Goal: Task Accomplishment & Management: Manage account settings

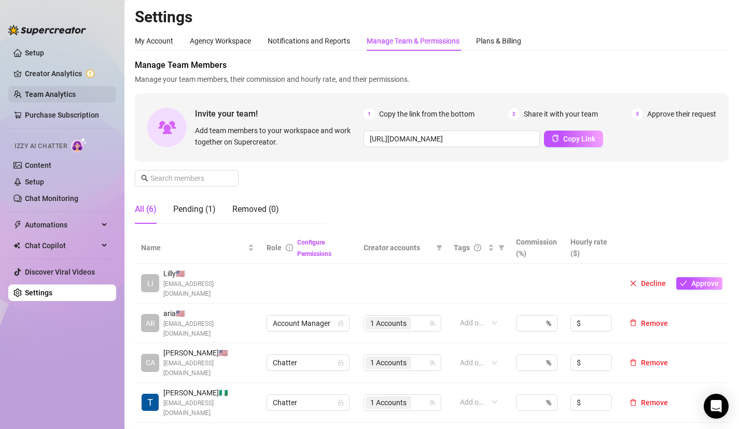
click at [39, 93] on link "Team Analytics" at bounding box center [50, 94] width 51 height 8
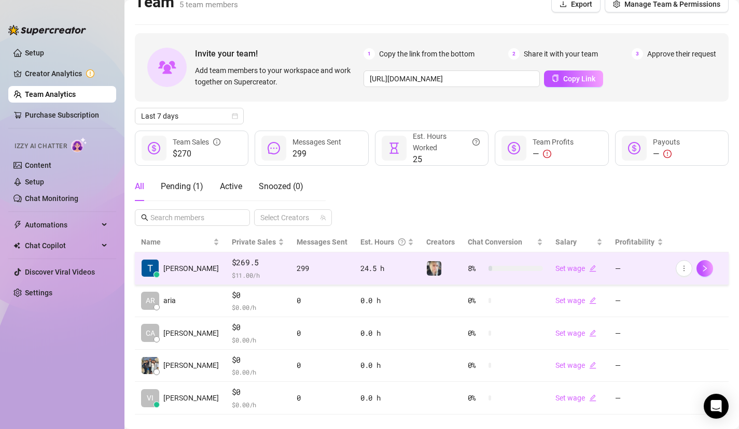
scroll to position [14, 0]
click at [234, 261] on span "$269.5" at bounding box center [258, 264] width 53 height 12
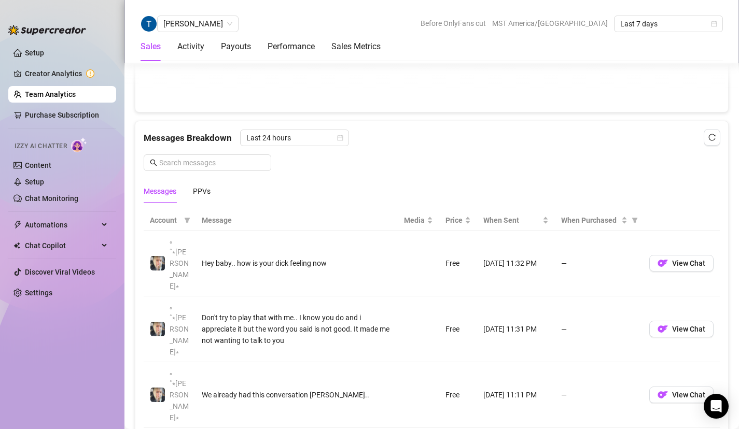
scroll to position [622, 0]
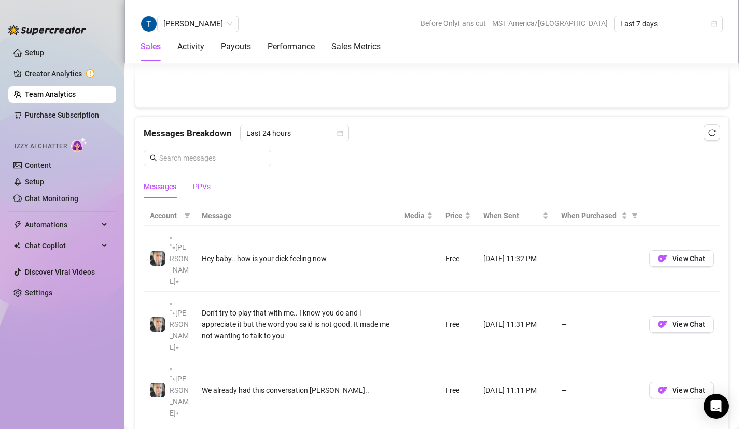
click at [193, 186] on div "PPVs" at bounding box center [202, 186] width 18 height 11
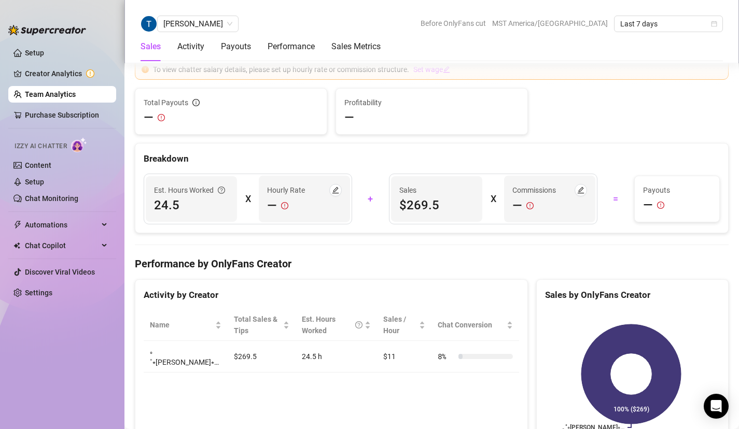
scroll to position [1092, 0]
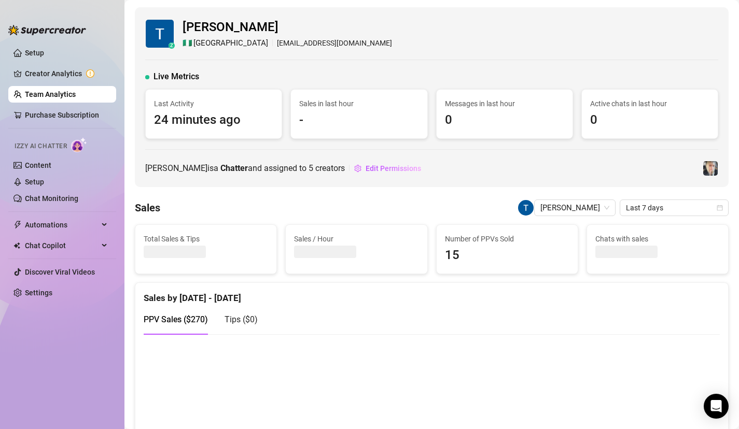
click at [76, 98] on link "Team Analytics" at bounding box center [50, 94] width 51 height 8
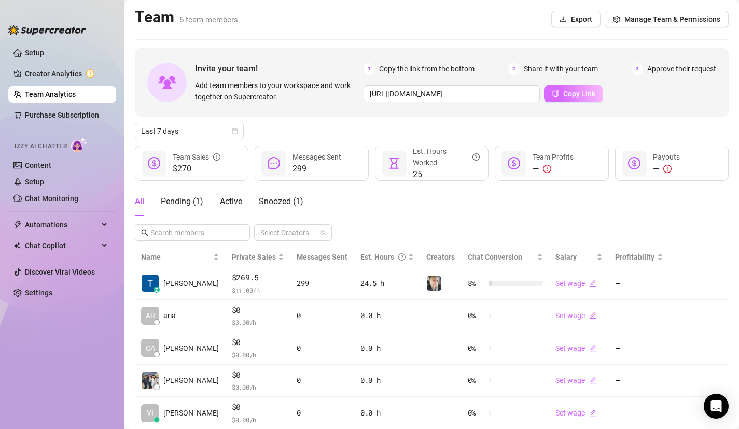
click at [565, 96] on span "Copy Link" at bounding box center [579, 94] width 32 height 8
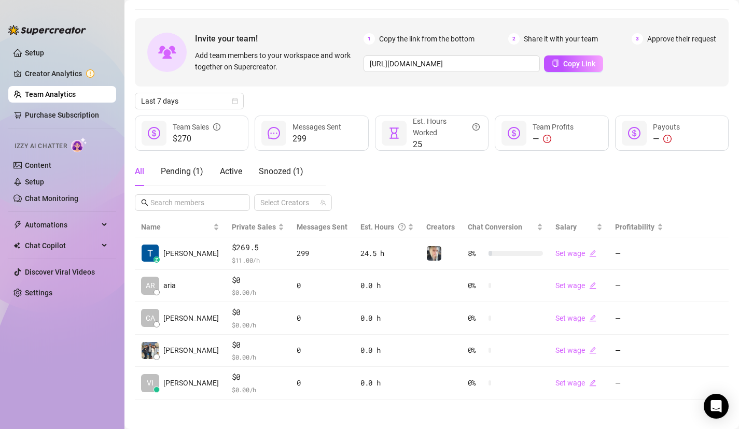
scroll to position [32, 0]
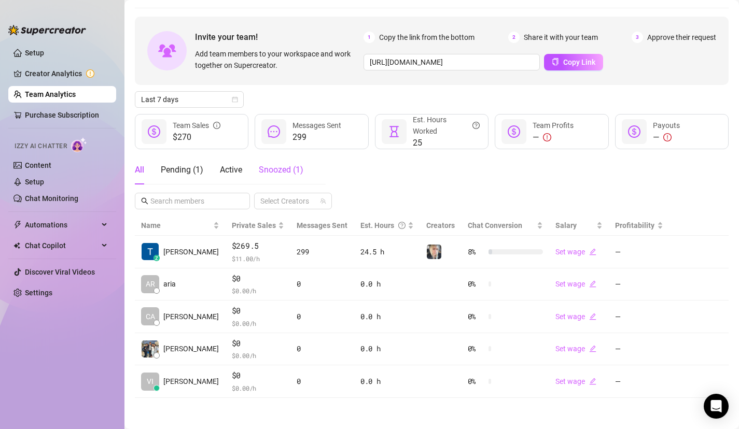
click at [273, 164] on div "Snoozed ( 1 )" at bounding box center [281, 170] width 45 height 12
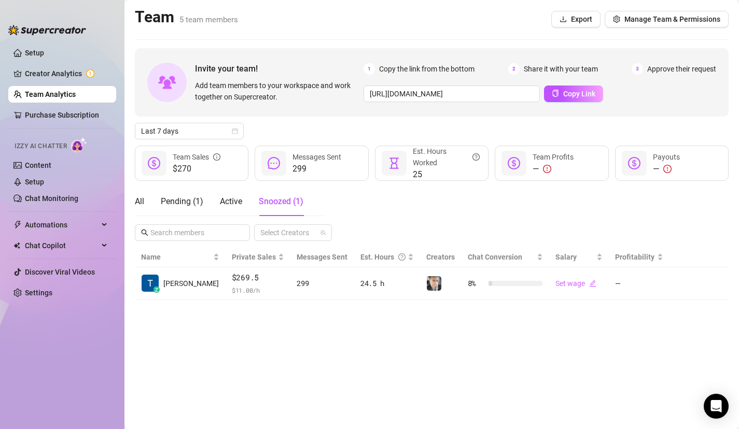
scroll to position [0, 0]
click at [236, 205] on span "Active" at bounding box center [231, 201] width 22 height 10
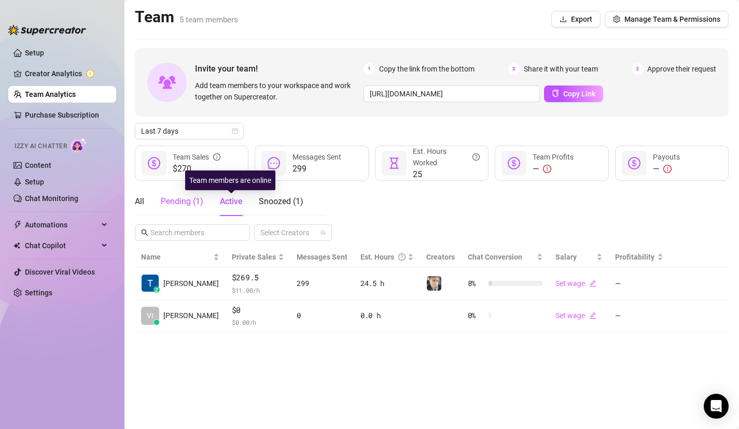
click at [187, 202] on div "Pending ( 1 )" at bounding box center [182, 201] width 42 height 12
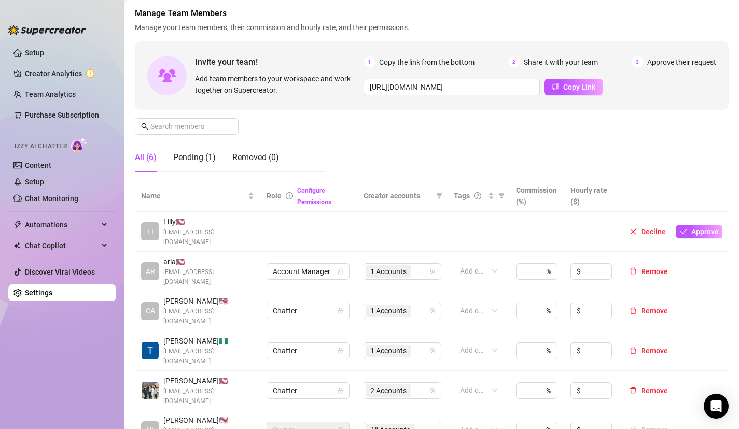
scroll to position [55, 0]
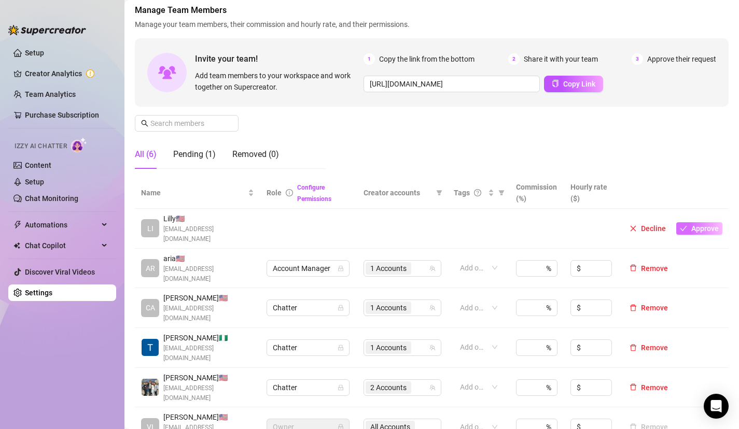
click at [698, 224] on span "Approve" at bounding box center [704, 228] width 27 height 8
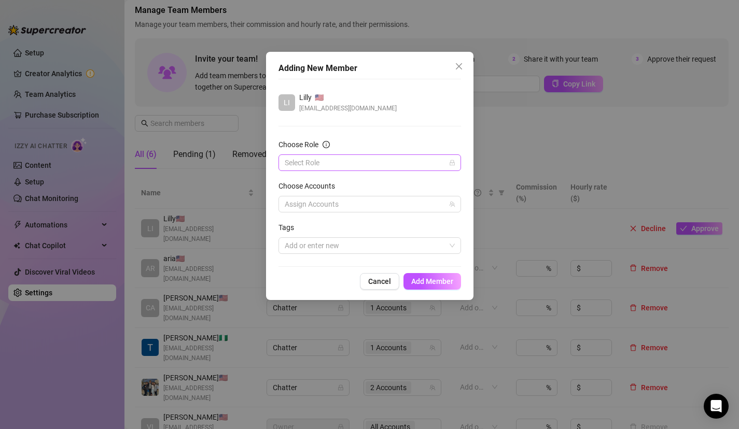
click at [432, 167] on input "Choose Role" at bounding box center [365, 163] width 161 height 16
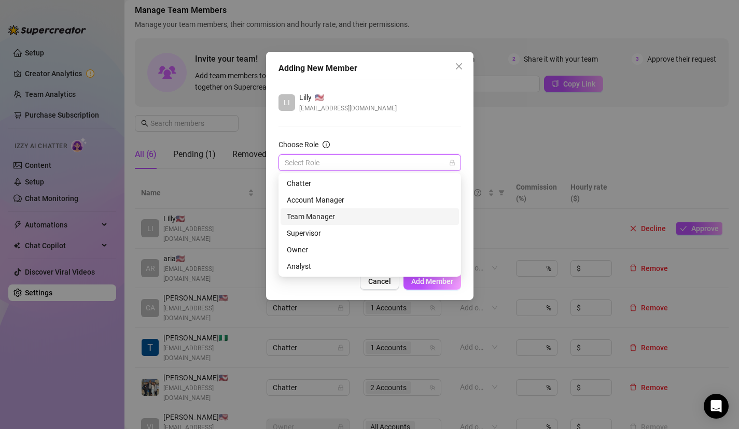
click at [367, 216] on div "Team Manager" at bounding box center [370, 216] width 166 height 11
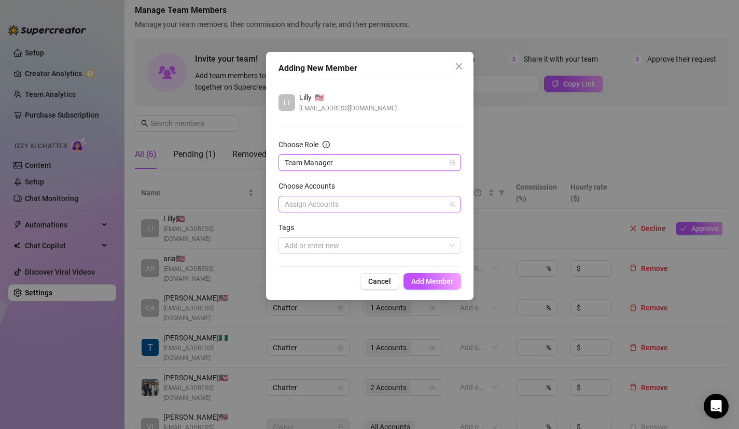
click at [366, 202] on div at bounding box center [363, 204] width 167 height 15
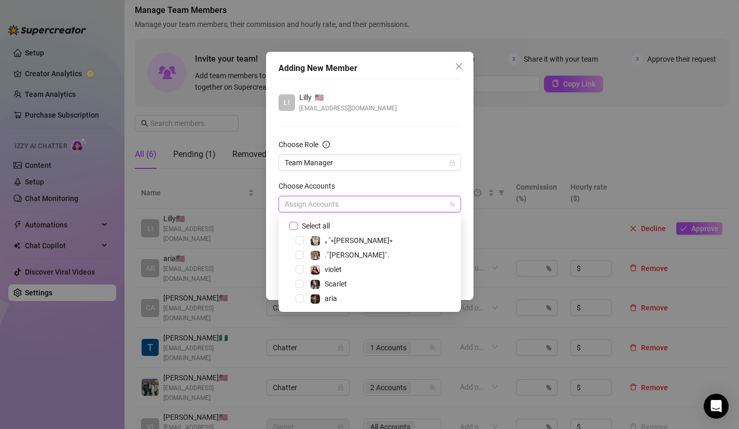
click at [310, 227] on span "Select all" at bounding box center [315, 225] width 36 height 11
click at [296, 227] on input "Select all" at bounding box center [292, 225] width 7 height 7
checkbox input "true"
click at [410, 135] on div "[PERSON_NAME] 🇺🇸 [EMAIL_ADDRESS][DOMAIN_NAME] Choose Role Team Manager Choose A…" at bounding box center [369, 173] width 182 height 188
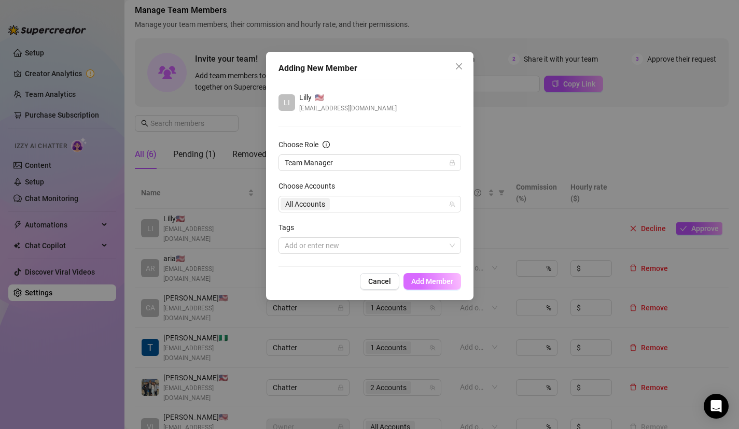
click at [420, 283] on span "Add Member" at bounding box center [432, 281] width 42 height 8
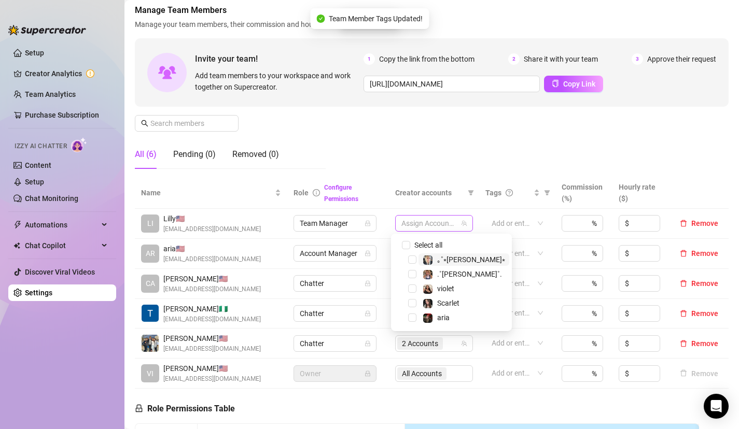
click at [436, 224] on div at bounding box center [428, 223] width 63 height 15
click at [409, 247] on input "Select all" at bounding box center [406, 245] width 8 height 8
checkbox input "true"
click at [510, 140] on div "Manage Team Members Manage your team members, their commission and hourly rate,…" at bounding box center [431, 90] width 593 height 173
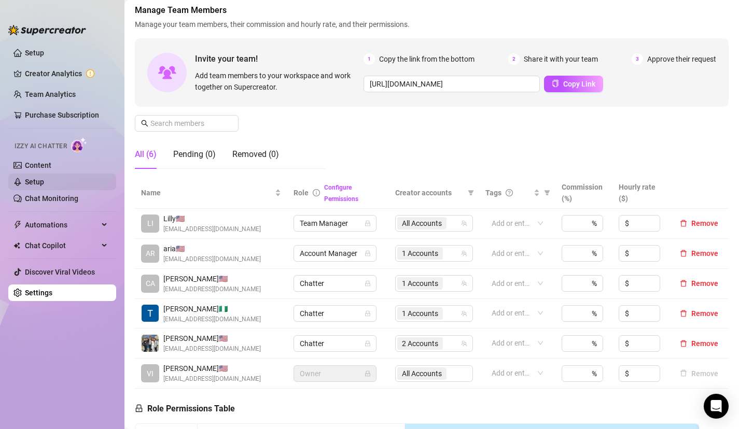
click at [44, 181] on link "Setup" at bounding box center [34, 182] width 19 height 8
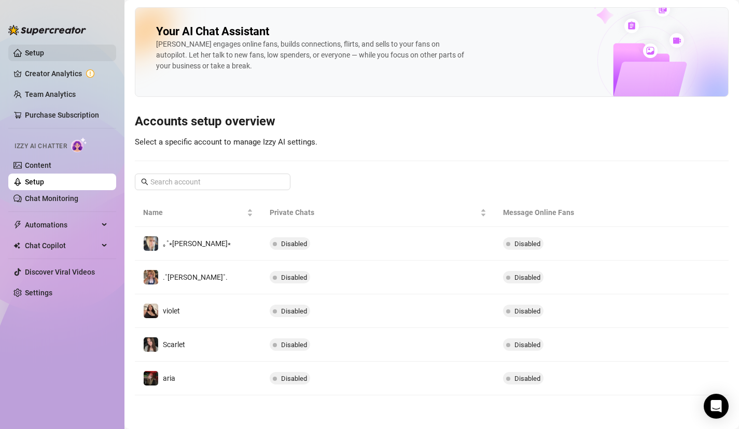
click at [44, 57] on link "Setup" at bounding box center [34, 53] width 19 height 8
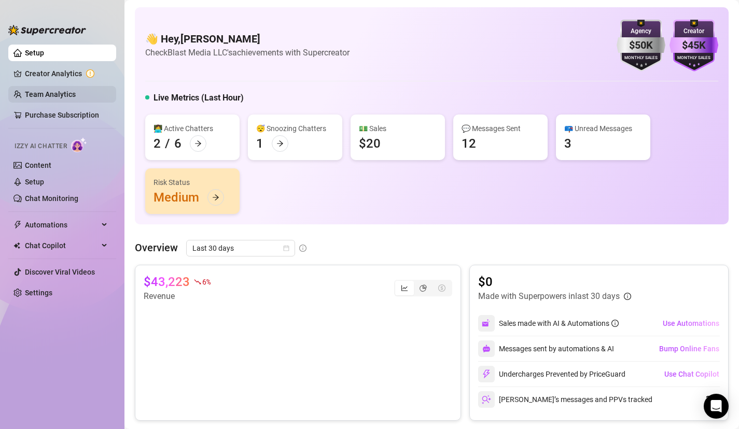
click at [65, 98] on link "Team Analytics" at bounding box center [50, 94] width 51 height 8
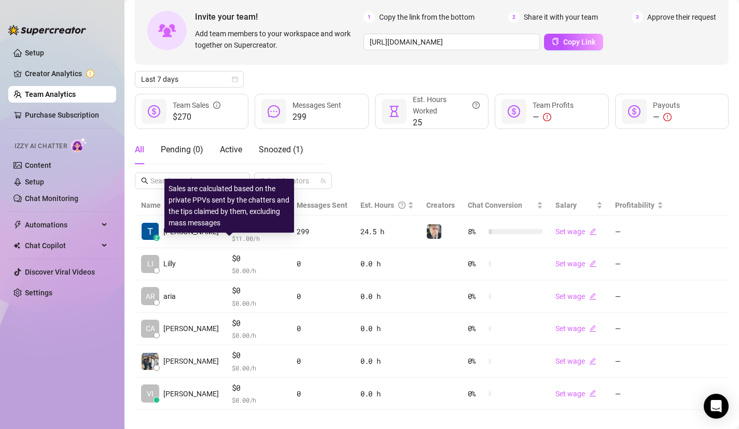
scroll to position [64, 0]
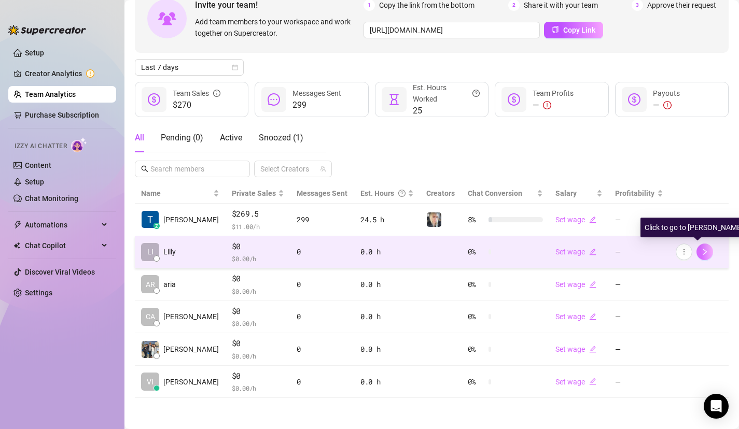
click at [701, 253] on icon "right" at bounding box center [704, 251] width 7 height 7
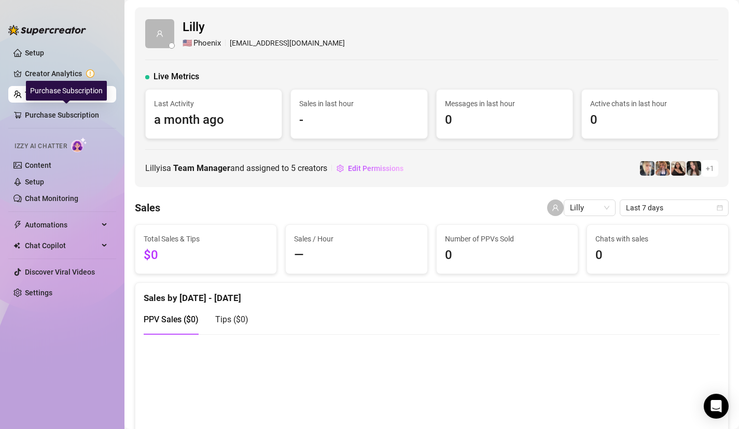
click at [55, 98] on div "Purchase Subscription" at bounding box center [66, 91] width 81 height 20
click at [25, 94] on link "Team Analytics" at bounding box center [50, 94] width 51 height 8
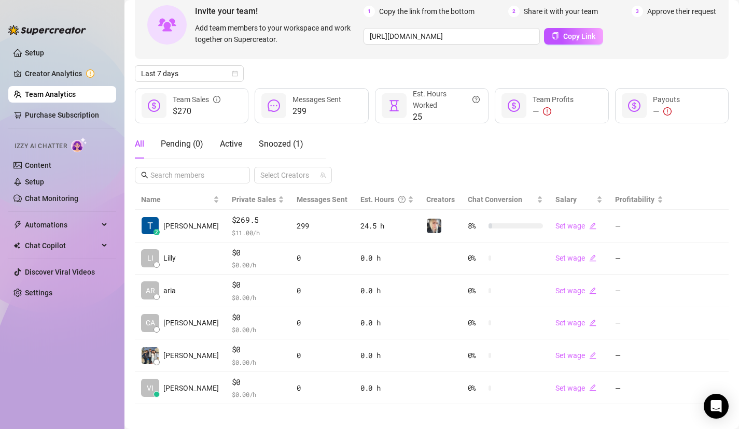
scroll to position [63, 0]
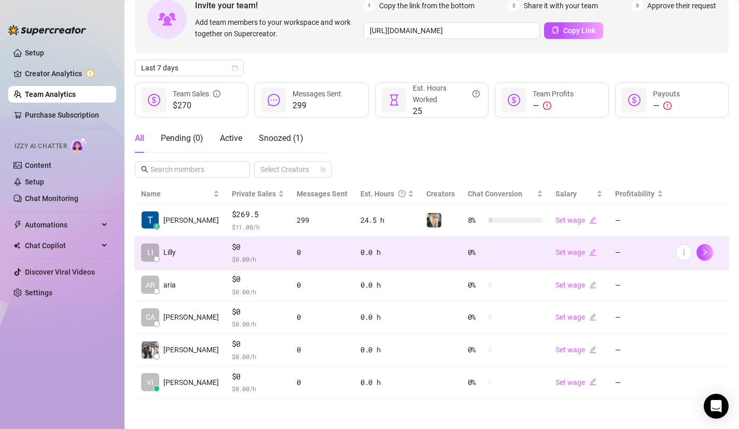
click at [191, 253] on td "[PERSON_NAME]" at bounding box center [180, 253] width 91 height 33
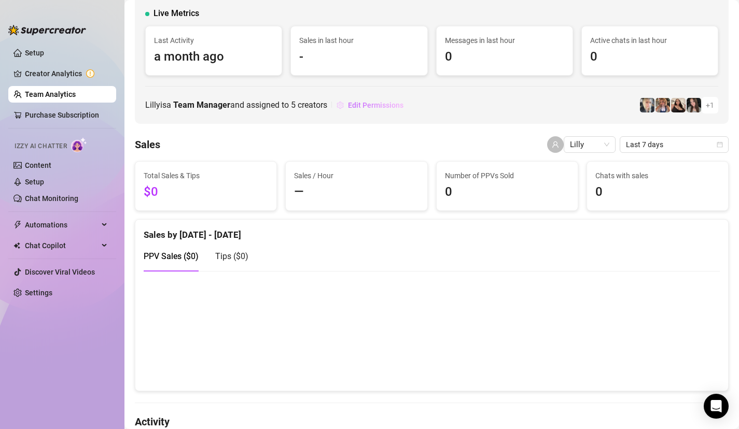
click at [376, 107] on span "Edit Permissions" at bounding box center [375, 105] width 55 height 8
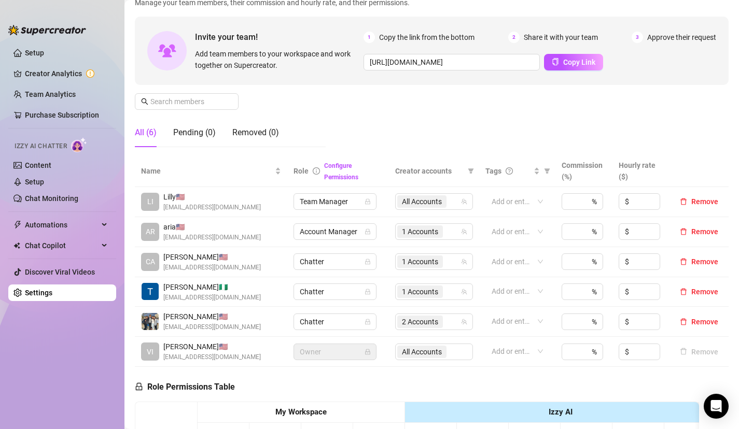
scroll to position [79, 0]
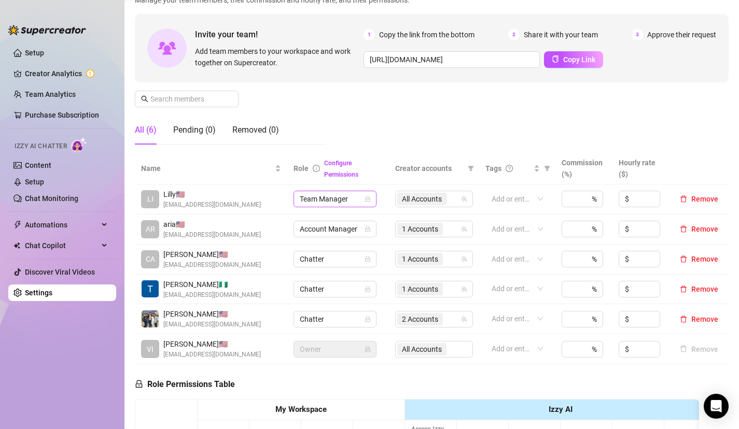
click at [364, 200] on icon "lock" at bounding box center [367, 199] width 6 height 6
click at [316, 202] on span "Team Manager" at bounding box center [335, 199] width 70 height 16
click at [315, 220] on div "Chatter" at bounding box center [332, 219] width 66 height 11
click at [429, 133] on div "Manage Team Members Manage your team members, their commission and hourly rate,…" at bounding box center [431, 66] width 593 height 173
click at [324, 202] on span "Team Manager" at bounding box center [335, 199] width 70 height 16
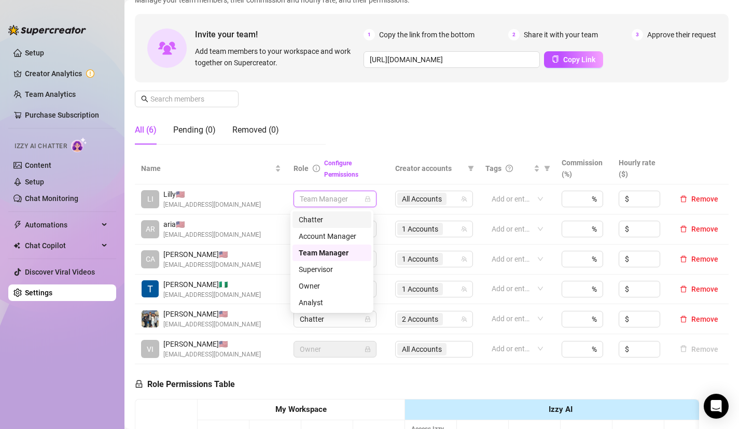
click at [318, 221] on div "Chatter" at bounding box center [332, 219] width 66 height 11
click at [329, 198] on span "Team Manager" at bounding box center [335, 199] width 70 height 16
click at [310, 220] on div "Chatter" at bounding box center [332, 219] width 66 height 11
click at [365, 200] on icon "lock" at bounding box center [367, 199] width 6 height 6
click at [365, 199] on icon "lock" at bounding box center [367, 199] width 5 height 6
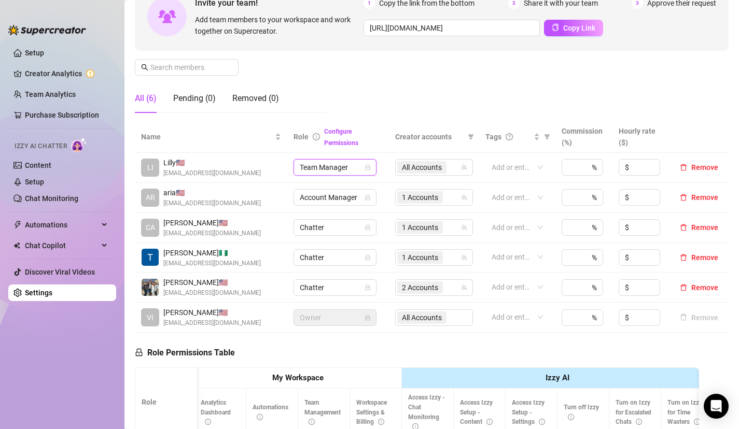
scroll to position [0, 0]
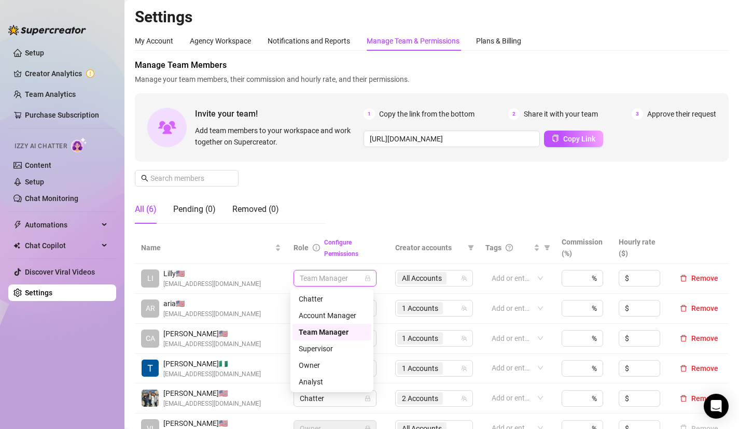
click at [314, 272] on span "Team Manager" at bounding box center [335, 279] width 70 height 16
click at [314, 301] on div "Chatter" at bounding box center [332, 298] width 66 height 11
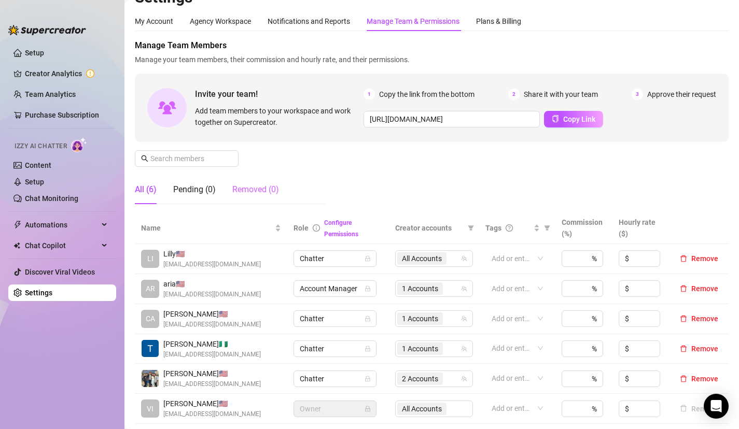
scroll to position [20, 0]
